Goal: Transaction & Acquisition: Purchase product/service

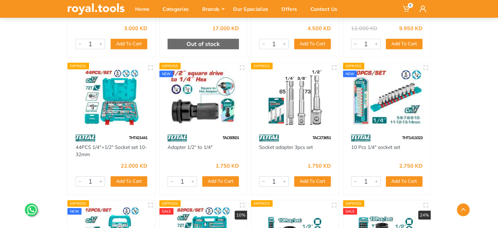
scroll to position [189, 0]
